Goal: Information Seeking & Learning: Learn about a topic

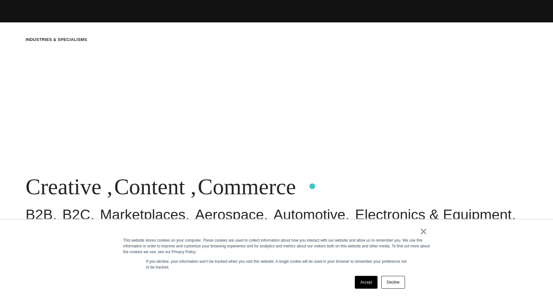
scroll to position [275, 0]
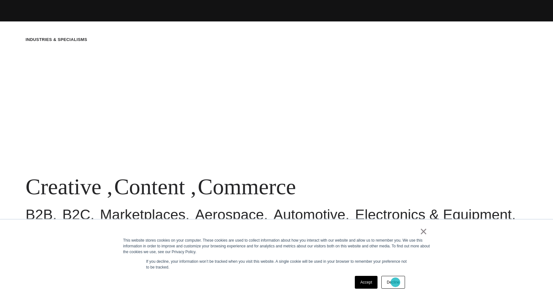
click at [396, 282] on link "Decline" at bounding box center [393, 282] width 24 height 13
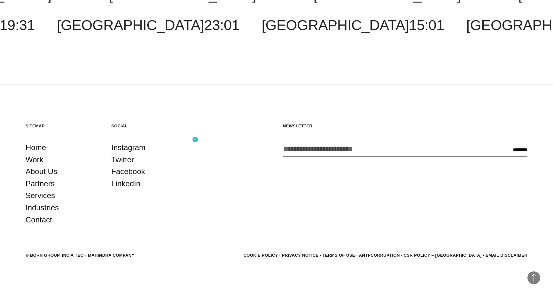
scroll to position [2042, 0]
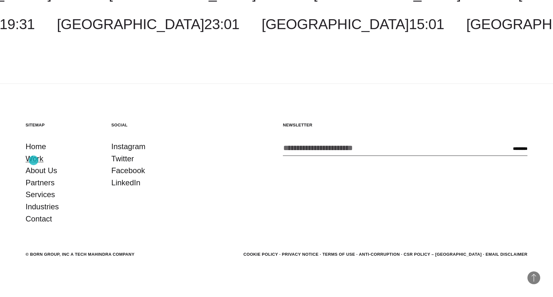
click at [34, 160] on link "Work" at bounding box center [35, 159] width 18 height 12
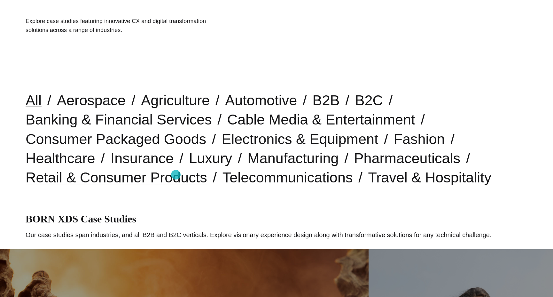
scroll to position [108, 0]
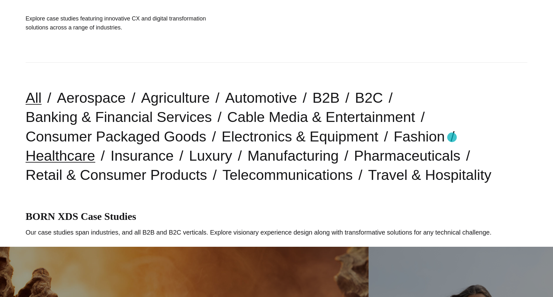
click at [95, 147] on link "Healthcare" at bounding box center [61, 155] width 70 height 16
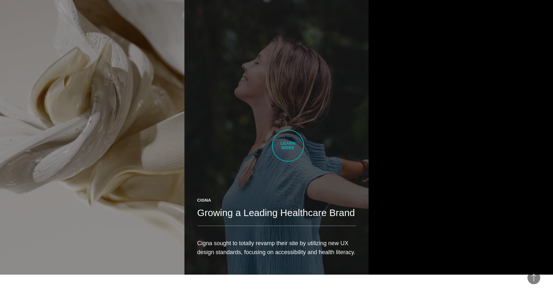
scroll to position [380, 0]
click at [290, 153] on link "Cigna Growing a Leading Healthcare Brand Cigna sought to totally revamp their s…" at bounding box center [276, 129] width 184 height 290
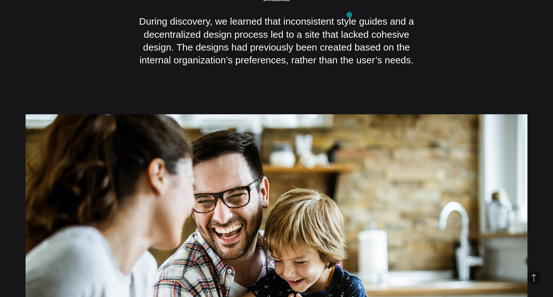
scroll to position [1058, 0]
